Goal: Task Accomplishment & Management: Use online tool/utility

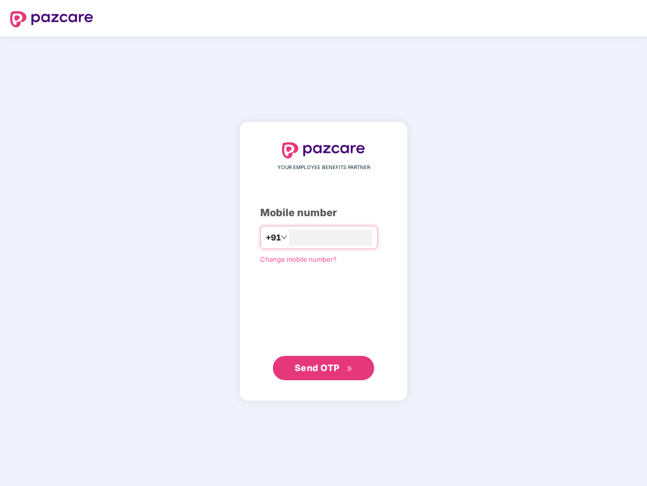
click at [323, 243] on input "number" at bounding box center [330, 237] width 83 height 16
click at [52, 19] on img at bounding box center [51, 19] width 83 height 16
click at [266, 237] on span "+91" at bounding box center [273, 237] width 15 height 13
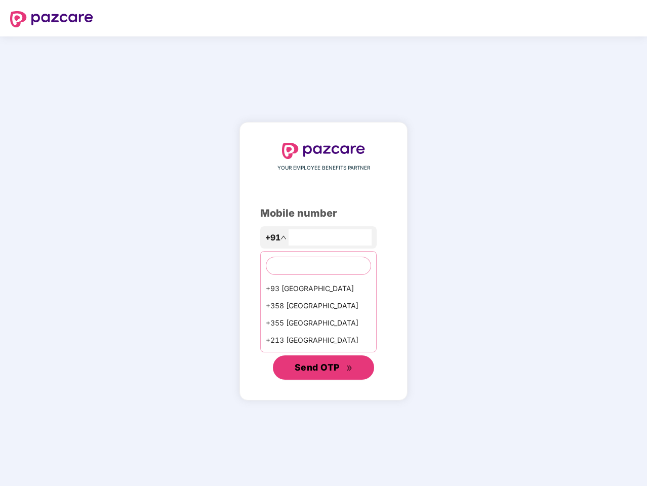
click at [323, 368] on span "Send OTP" at bounding box center [317, 367] width 45 height 11
